Goal: Information Seeking & Learning: Learn about a topic

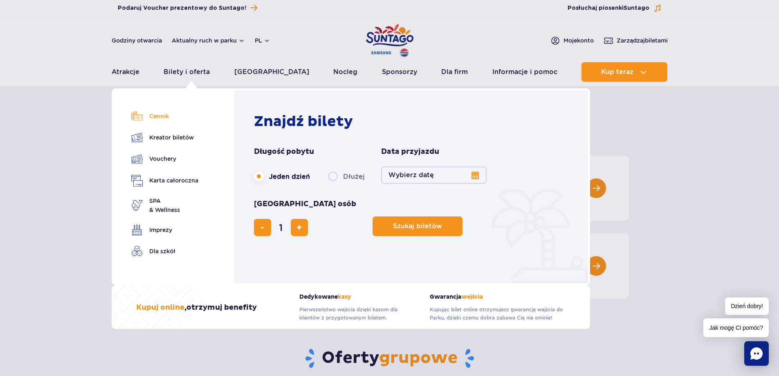
click at [167, 117] on link "Cennik" at bounding box center [164, 115] width 67 height 11
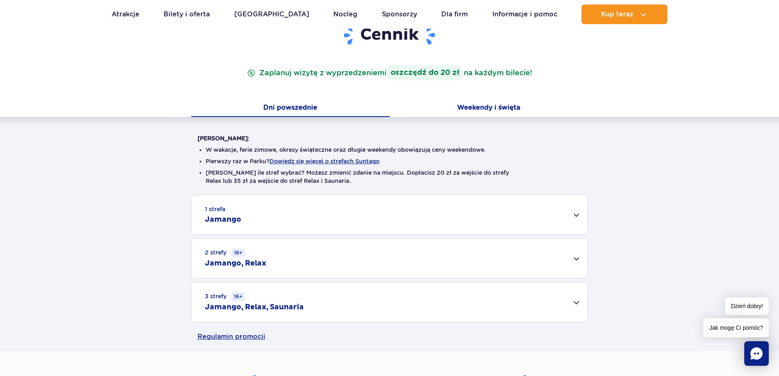
scroll to position [123, 0]
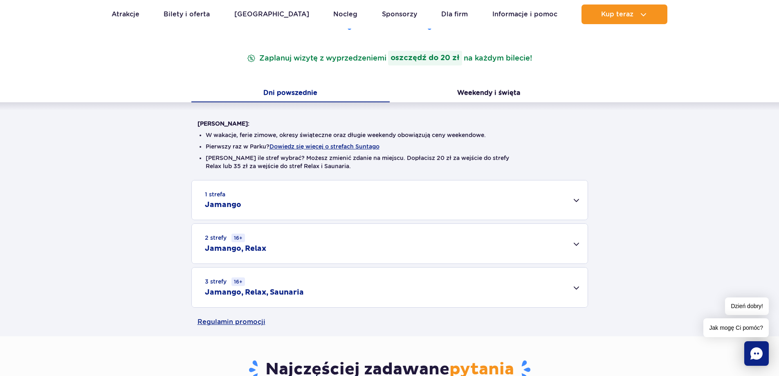
click at [579, 284] on div "3 strefy 16+ Jamango, Relax, Saunaria" at bounding box center [390, 288] width 396 height 40
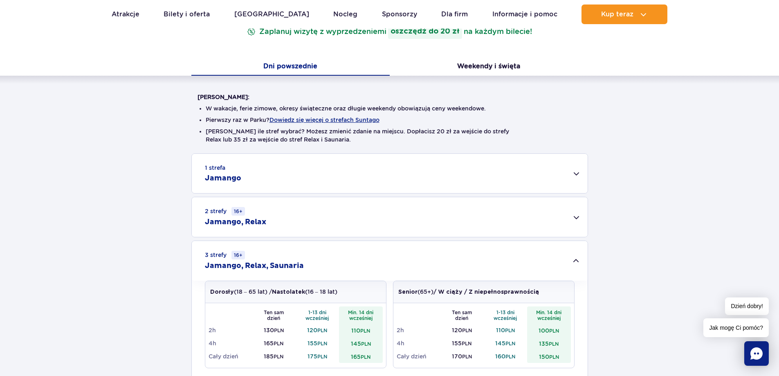
scroll to position [164, 0]
